Goal: Task Accomplishment & Management: Manage account settings

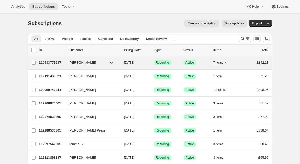
click at [82, 65] on span "[PERSON_NAME]" at bounding box center [82, 62] width 27 height 5
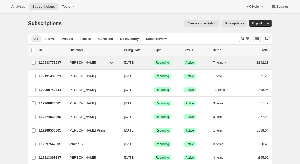
click at [81, 62] on span "[PERSON_NAME]" at bounding box center [82, 62] width 27 height 5
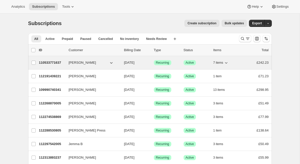
click at [51, 63] on p "110533771637" at bounding box center [52, 62] width 26 height 5
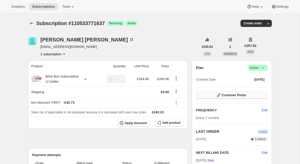
click at [230, 95] on span "Customer Portal" at bounding box center [234, 95] width 24 height 4
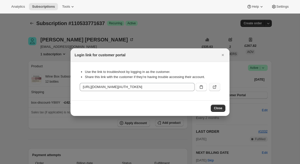
click at [214, 88] on icon ":rc0:" at bounding box center [214, 87] width 5 height 5
click at [223, 55] on icon "Close" at bounding box center [223, 55] width 2 height 2
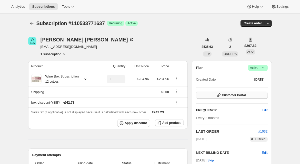
click at [238, 94] on span "Customer Portal" at bounding box center [234, 95] width 24 height 4
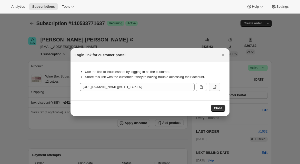
click at [216, 87] on icon ":rc0:" at bounding box center [214, 87] width 5 height 5
click at [224, 54] on icon "Close" at bounding box center [222, 55] width 5 height 5
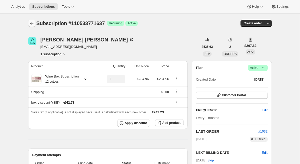
click at [30, 21] on button "Subscriptions" at bounding box center [31, 23] width 7 height 7
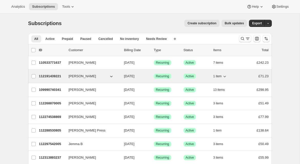
click at [56, 77] on p "112191439221" at bounding box center [52, 76] width 26 height 5
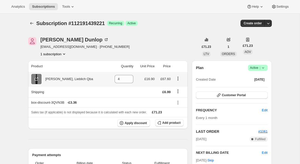
click at [37, 78] on icon at bounding box center [37, 79] width 2 height 2
click at [30, 22] on icon "Subscriptions" at bounding box center [31, 23] width 5 height 5
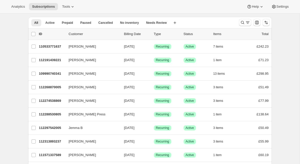
scroll to position [28, 0]
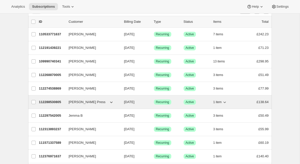
click at [49, 102] on p "112288530805" at bounding box center [52, 102] width 26 height 5
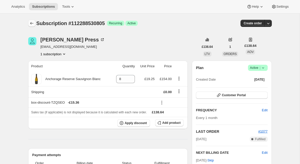
click at [31, 21] on icon "Subscriptions" at bounding box center [31, 23] width 5 height 5
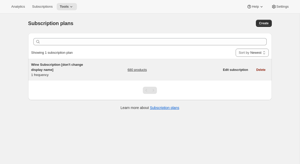
click at [100, 68] on div "Wine Subscription [don't change display name] 1 frequency 680 products" at bounding box center [125, 69] width 189 height 15
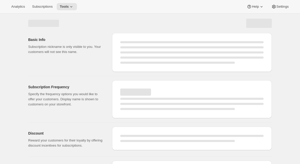
select select "WEEK"
select select "MONTH"
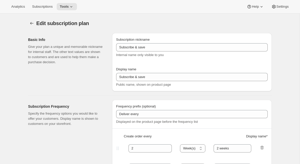
type input "Wine Subscription [don't change display name]"
type input "Wine Subscription"
type input "1"
select select "MONTH"
type input "1 month"
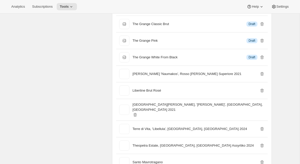
scroll to position [11585, 0]
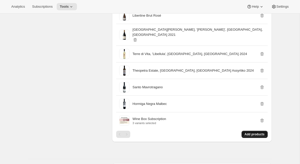
click at [257, 133] on span "Add products" at bounding box center [255, 135] width 20 height 4
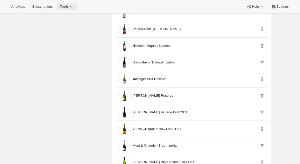
scroll to position [10927, 0]
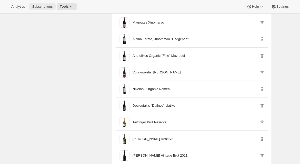
click at [51, 7] on span "Subscriptions" at bounding box center [42, 7] width 21 height 4
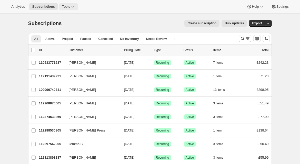
click at [67, 6] on span "Tools" at bounding box center [66, 7] width 8 height 4
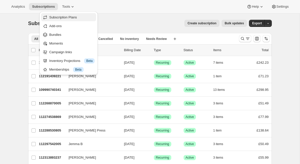
click at [71, 16] on span "Subscription Plans" at bounding box center [63, 17] width 28 height 4
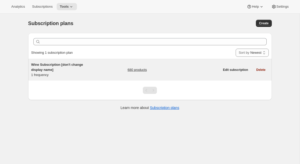
click at [80, 67] on h5 "Wine Subscription [don't change display name]" at bounding box center [63, 67] width 64 height 10
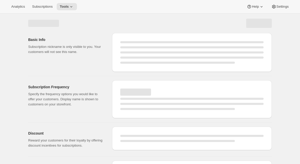
select select "WEEK"
select select "MONTH"
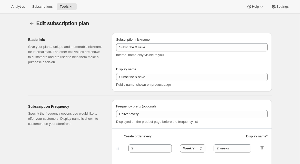
type input "Wine Subscription [don't change display name]"
type input "Wine Subscription"
type input "1"
select select "MONTH"
type input "1 month"
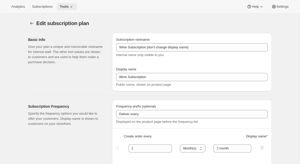
click at [74, 6] on icon at bounding box center [71, 6] width 5 height 5
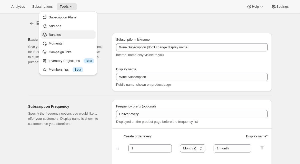
click at [66, 33] on span "Bundles" at bounding box center [71, 34] width 45 height 5
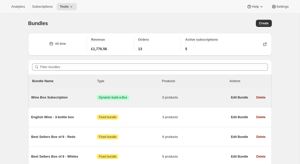
click at [83, 96] on span "Wine Box Subscription" at bounding box center [64, 97] width 66 height 5
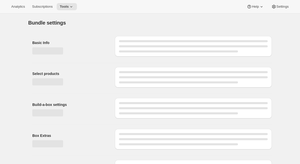
type input "Wine Box Subscription"
checkbox input "true"
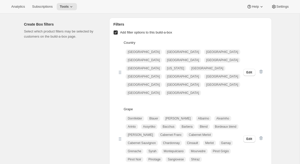
scroll to position [579, 0]
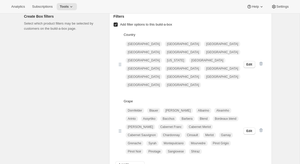
click at [249, 63] on span "Edit" at bounding box center [250, 65] width 6 height 4
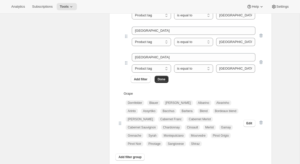
scroll to position [1027, 0]
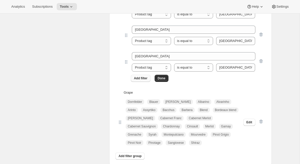
click at [140, 81] on button "Add filter" at bounding box center [141, 78] width 20 height 7
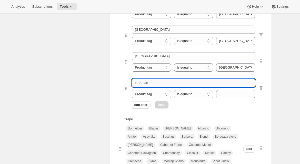
click at [143, 84] on input "text" at bounding box center [193, 83] width 123 height 8
type input "[GEOGRAPHIC_DATA]"
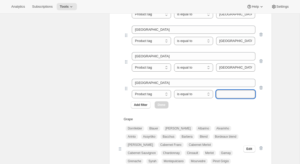
click at [226, 92] on input "text" at bounding box center [235, 94] width 39 height 8
type input "[GEOGRAPHIC_DATA]"
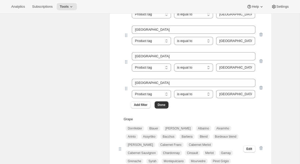
click at [163, 105] on span "Done" at bounding box center [162, 105] width 8 height 4
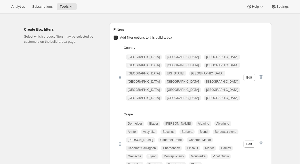
scroll to position [566, 0]
click at [100, 69] on div "Create Box filters Select which product filters may be selected by customers on…" at bounding box center [64, 104] width 81 height 165
click at [249, 75] on span "Edit" at bounding box center [250, 77] width 6 height 4
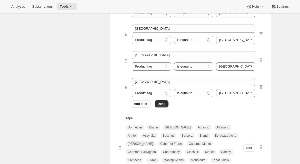
scroll to position [1066, 0]
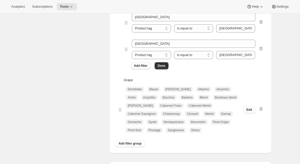
click at [144, 66] on span "Add filter" at bounding box center [141, 66] width 14 height 4
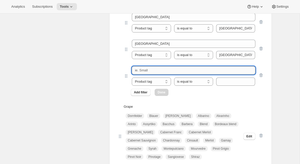
click at [149, 73] on input "text" at bounding box center [193, 70] width 123 height 8
type input "[GEOGRAPHIC_DATA]"
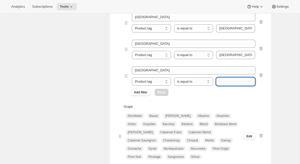
click at [231, 84] on input "text" at bounding box center [235, 82] width 39 height 8
type input "[GEOGRAPHIC_DATA]"
click at [167, 93] on button "Done" at bounding box center [162, 92] width 14 height 7
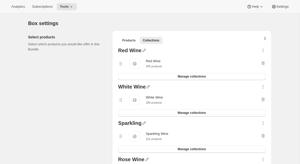
scroll to position [0, 0]
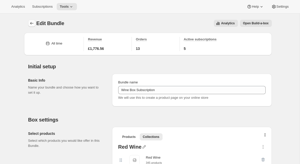
click at [32, 23] on icon "Bundles" at bounding box center [31, 23] width 5 height 5
